Goal: Transaction & Acquisition: Subscribe to service/newsletter

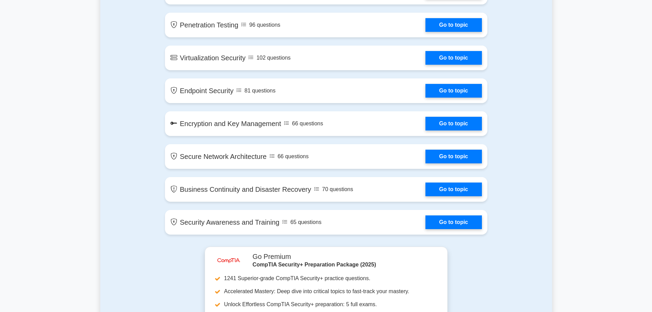
scroll to position [1129, 0]
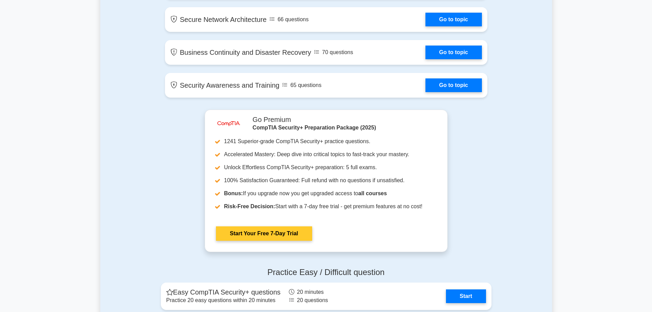
click at [312, 226] on link "Start Your Free 7-Day Trial" at bounding box center [264, 233] width 96 height 14
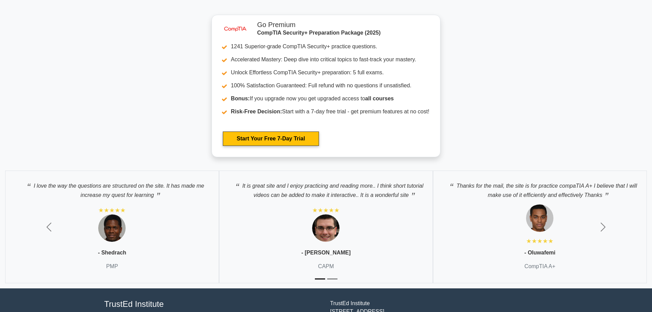
scroll to position [1706, 0]
